Goal: Check status: Check status

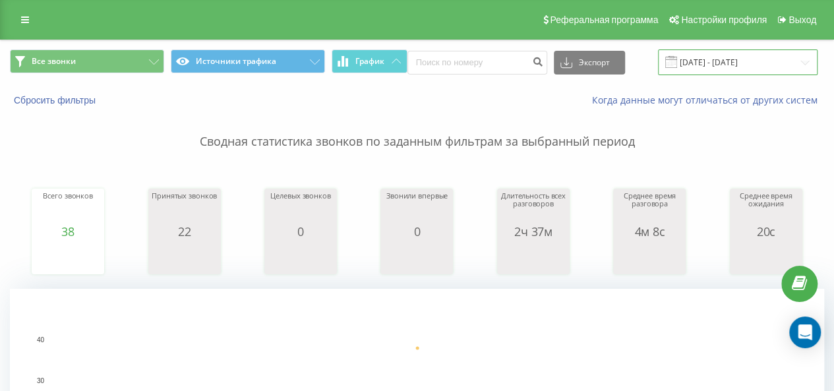
click at [694, 67] on input "21.08.2025 - 21.08.2025" at bounding box center [738, 62] width 160 height 26
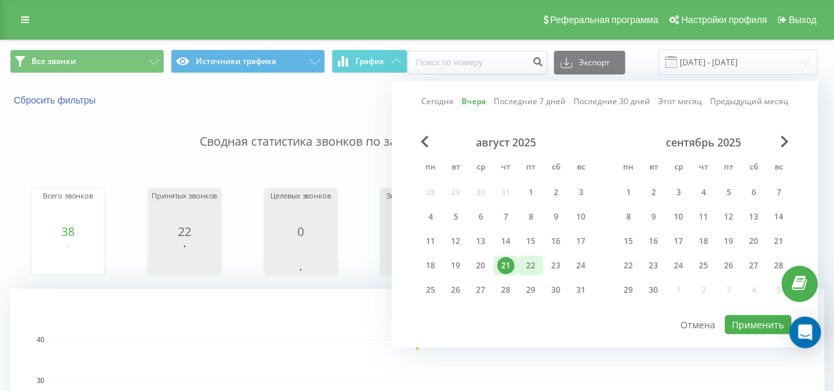
click at [529, 273] on div "22" at bounding box center [530, 266] width 25 height 20
click at [756, 320] on button "Применить" at bounding box center [758, 324] width 67 height 19
type input "[DATE] - [DATE]"
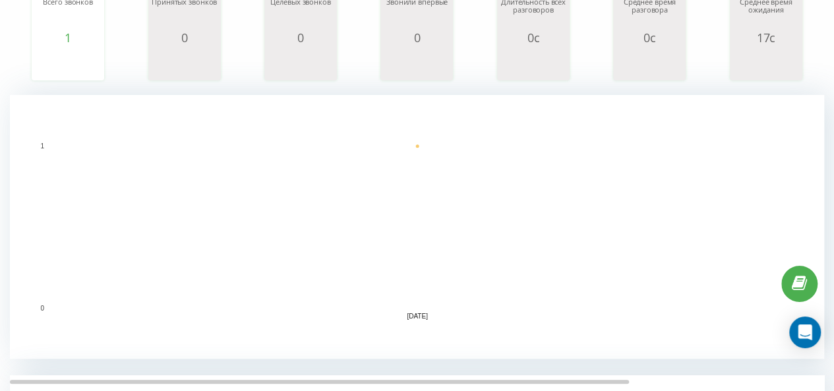
scroll to position [330, 0]
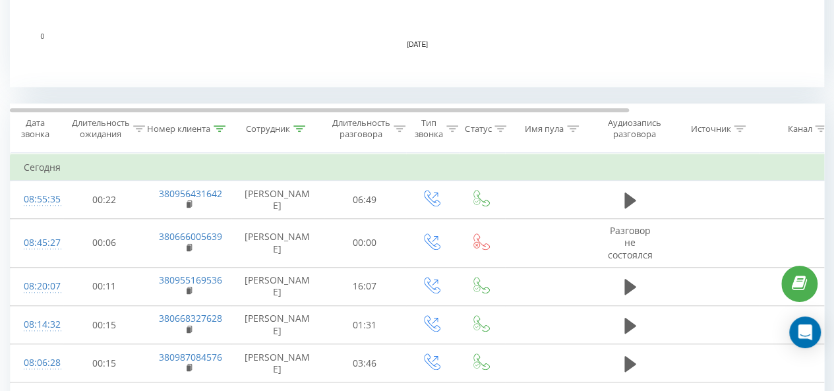
scroll to position [396, 0]
